Goal: Task Accomplishment & Management: Manage account settings

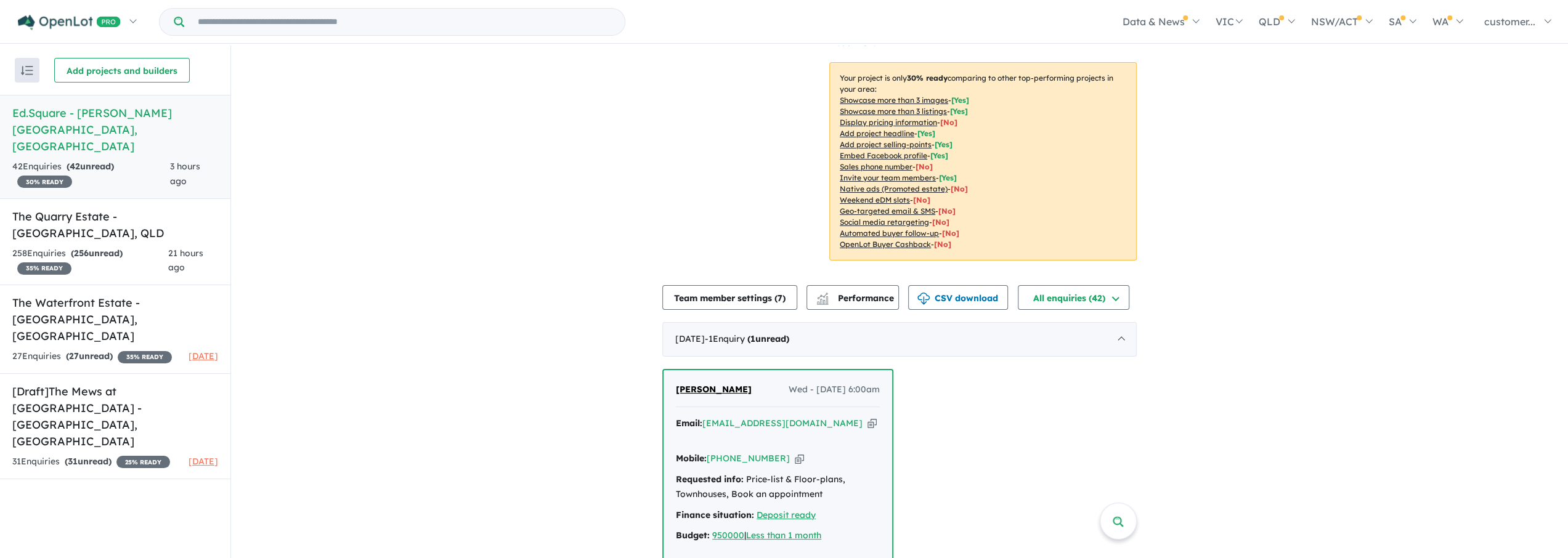
scroll to position [226, 0]
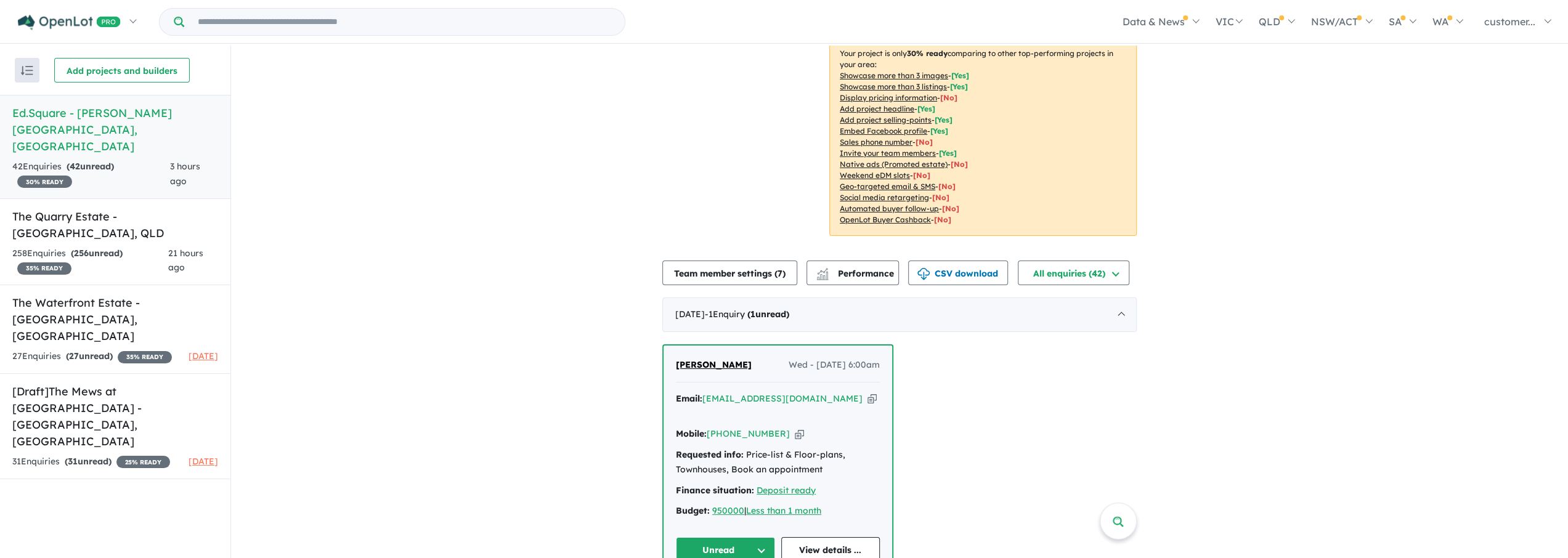
click at [868, 392] on icon "button" at bounding box center [872, 398] width 10 height 13
click at [794, 427] on icon "button" at bounding box center [799, 434] width 10 height 13
click at [868, 392] on icon "button" at bounding box center [872, 398] width 10 height 13
drag, startPoint x: 1413, startPoint y: 236, endPoint x: 1380, endPoint y: 236, distance: 33.0
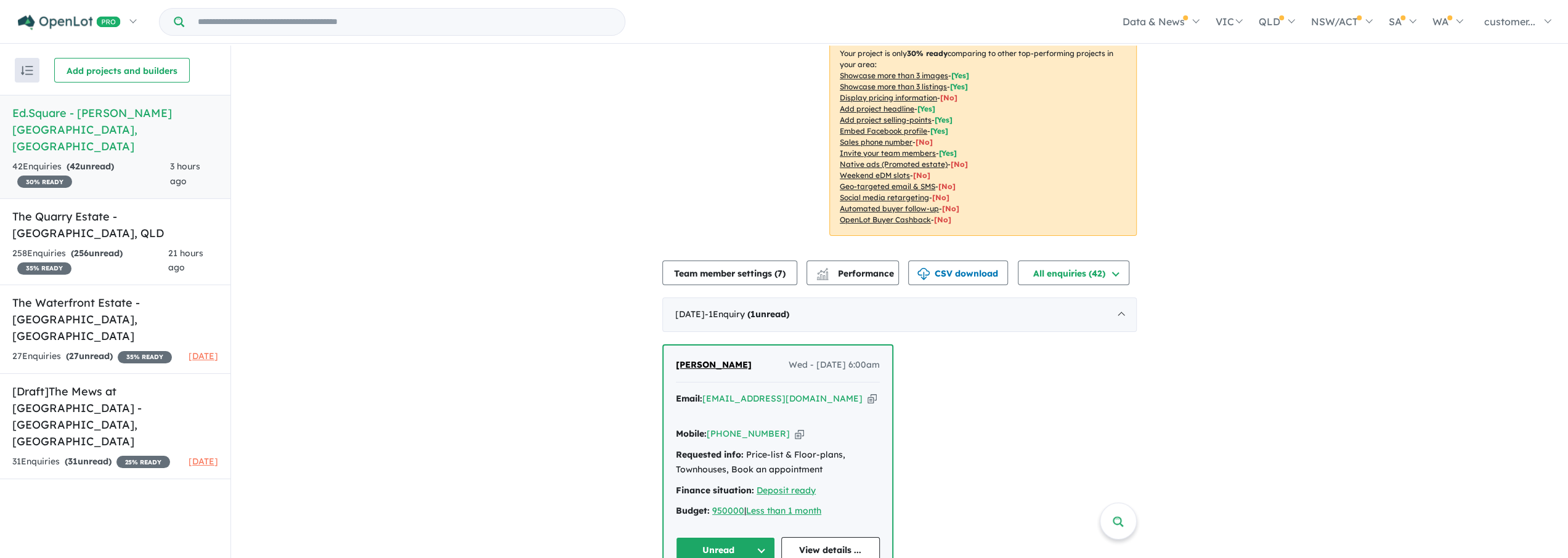
drag, startPoint x: 746, startPoint y: 348, endPoint x: 648, endPoint y: 346, distance: 98.0
copy span "[PERSON_NAME]"
drag, startPoint x: 1248, startPoint y: 350, endPoint x: 1127, endPoint y: 375, distance: 123.6
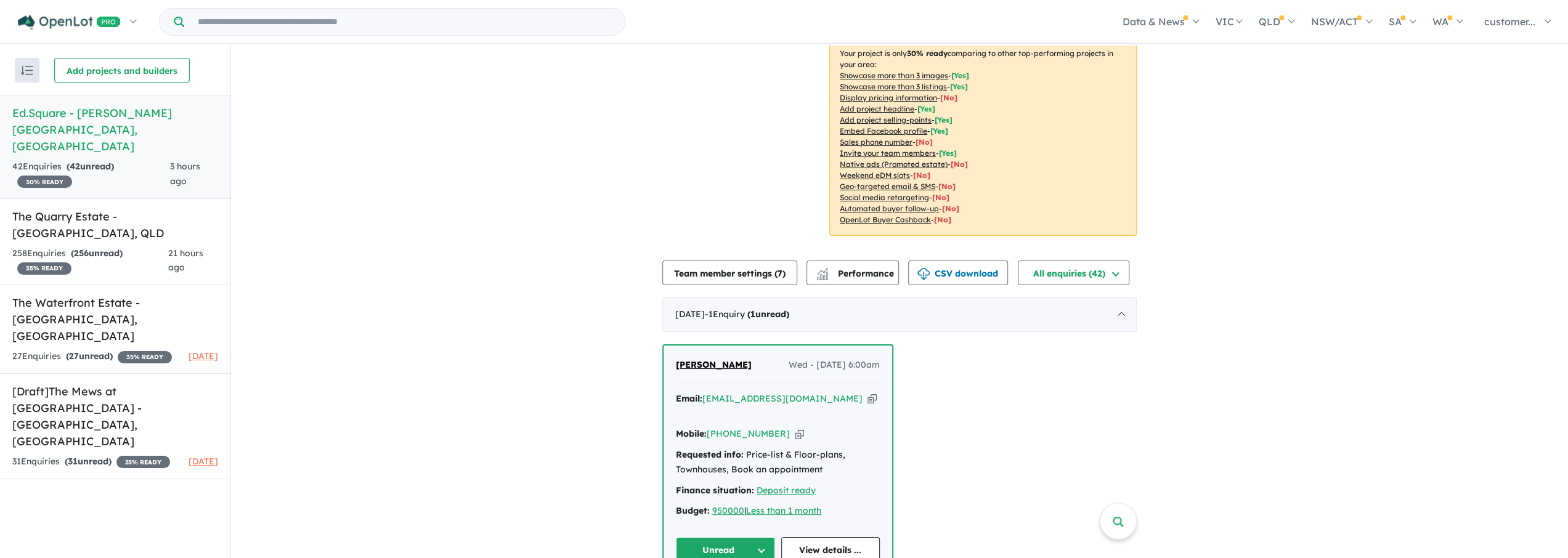
click at [794, 427] on icon "button" at bounding box center [799, 434] width 10 height 13
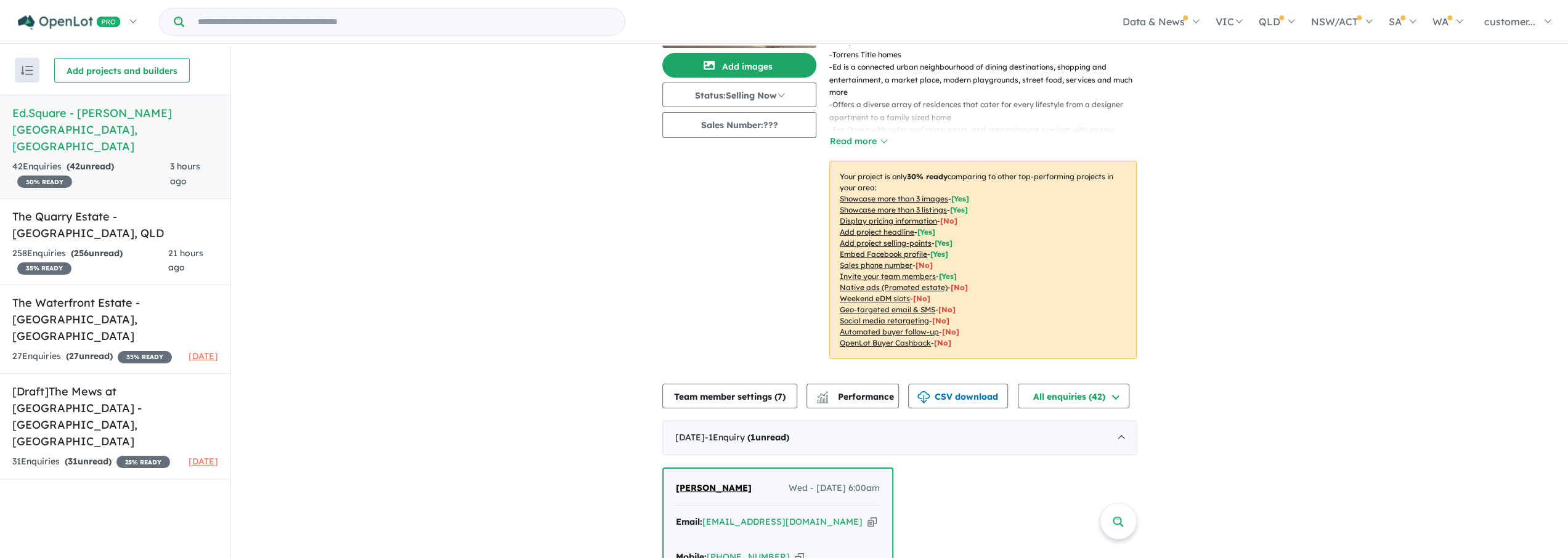
scroll to position [0, 0]
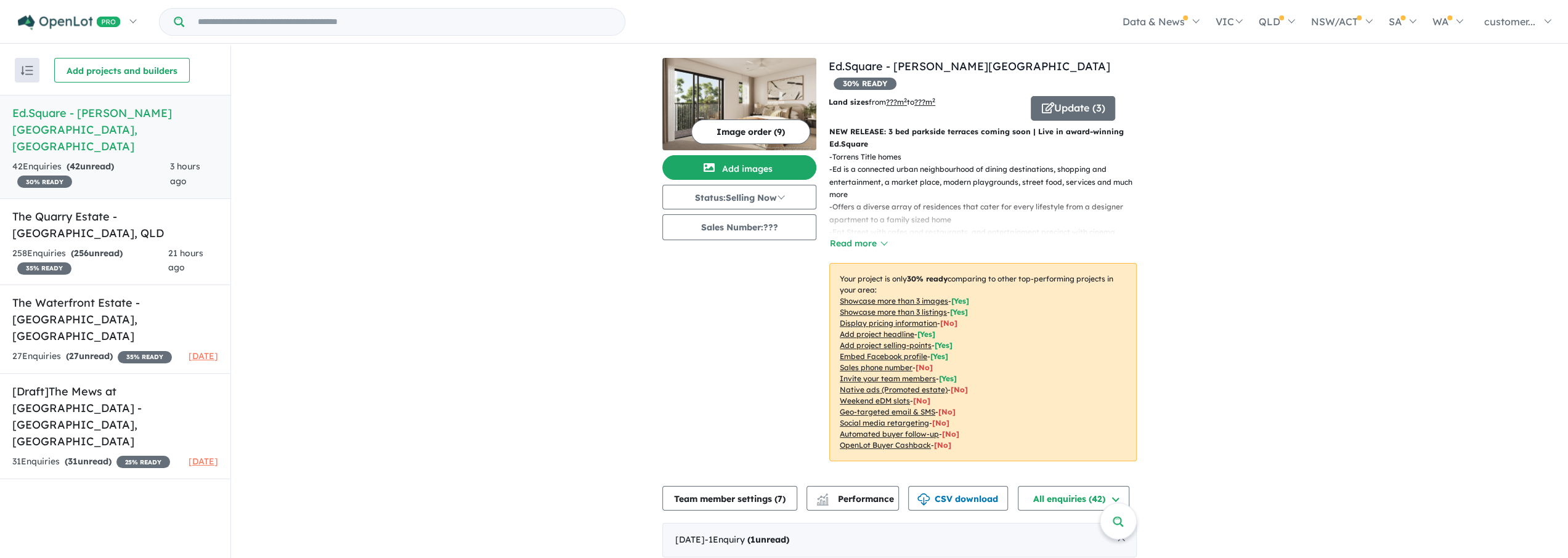
drag, startPoint x: 1433, startPoint y: 168, endPoint x: 1427, endPoint y: 164, distance: 7.2
